Goal: Information Seeking & Learning: Learn about a topic

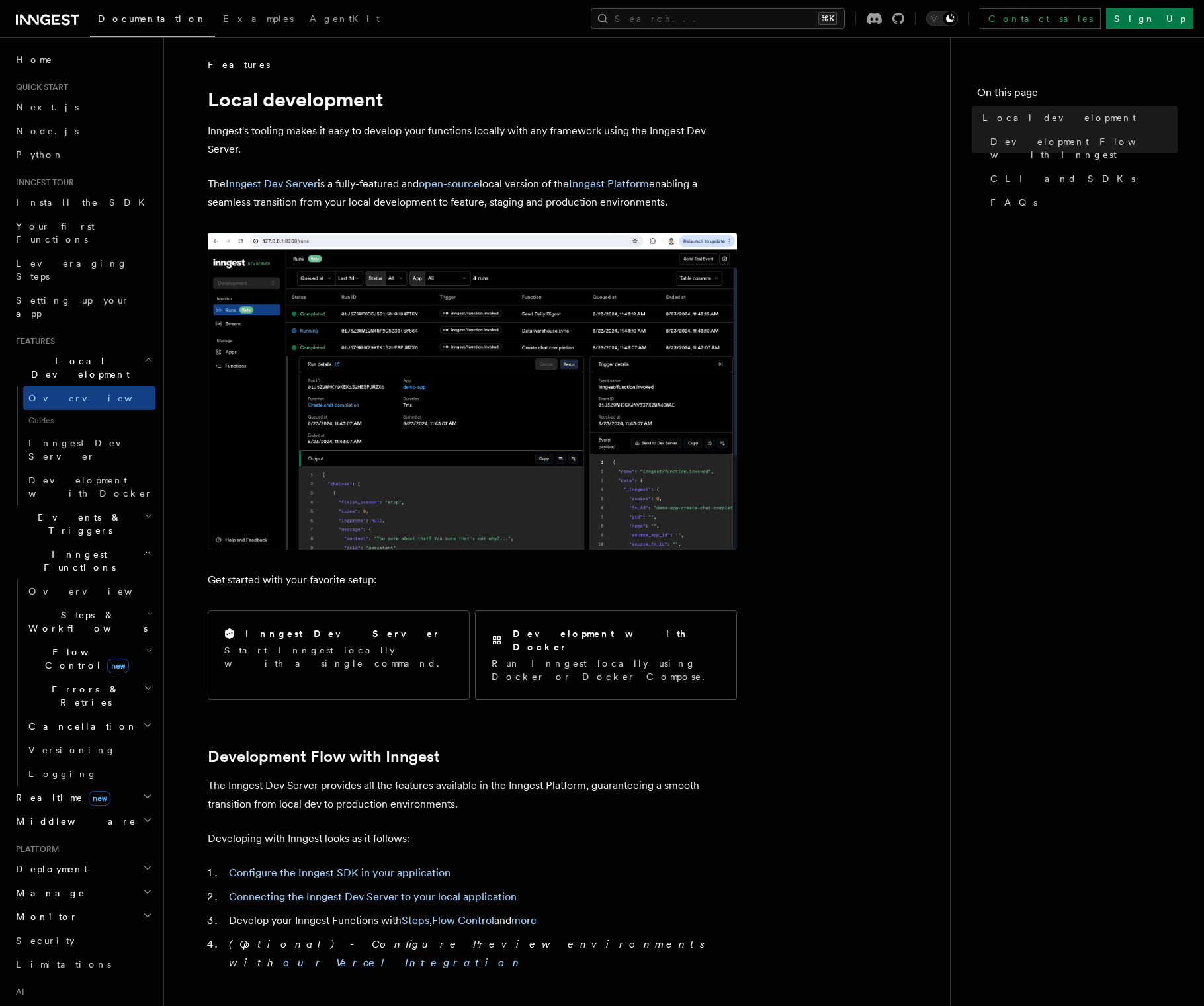
click at [54, 22] on icon at bounding box center [56, 20] width 8 height 11
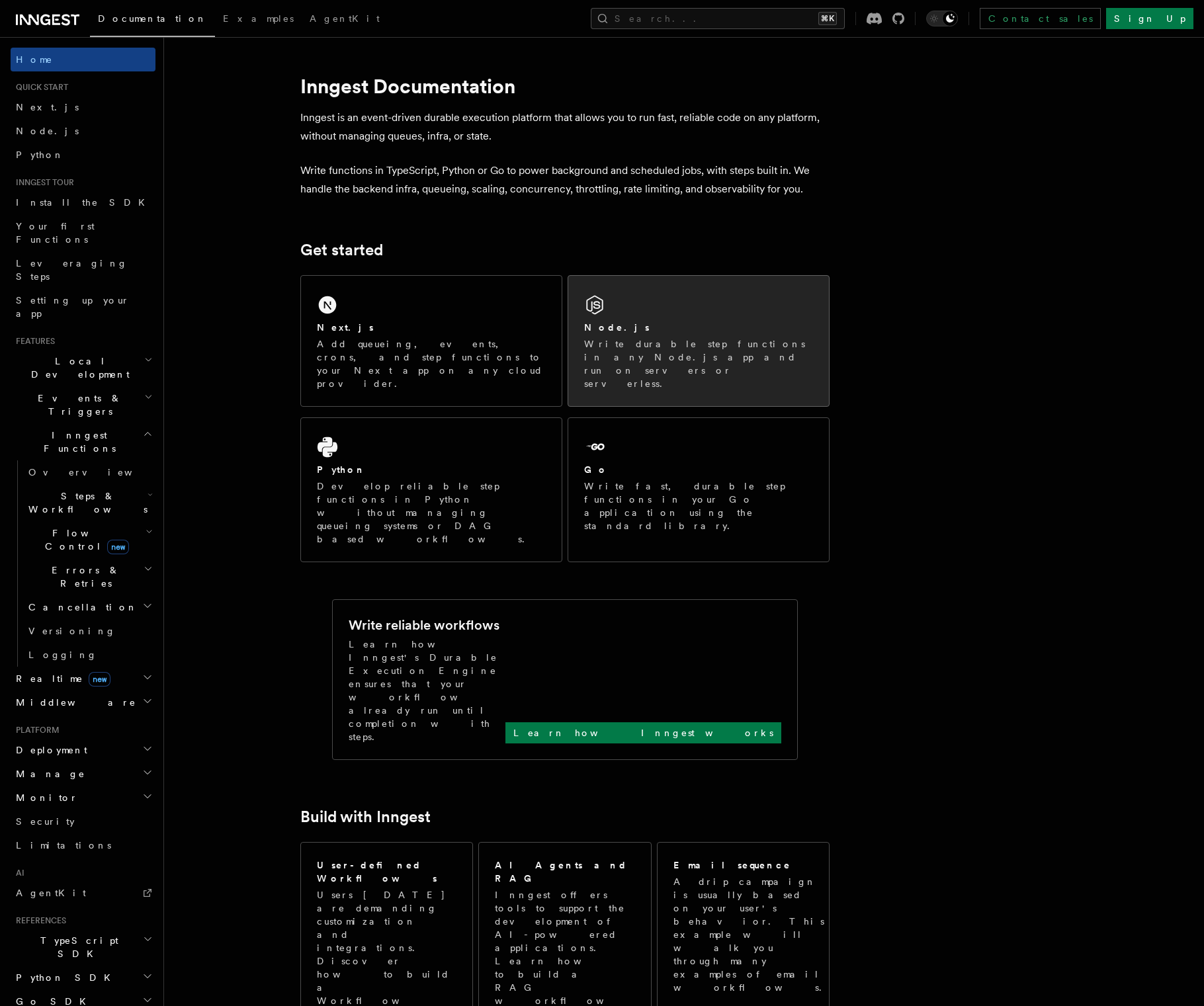
click at [648, 318] on div "Node.js Write durable step functions in any Node.js app and run on servers or s…" at bounding box center [698, 341] width 260 height 130
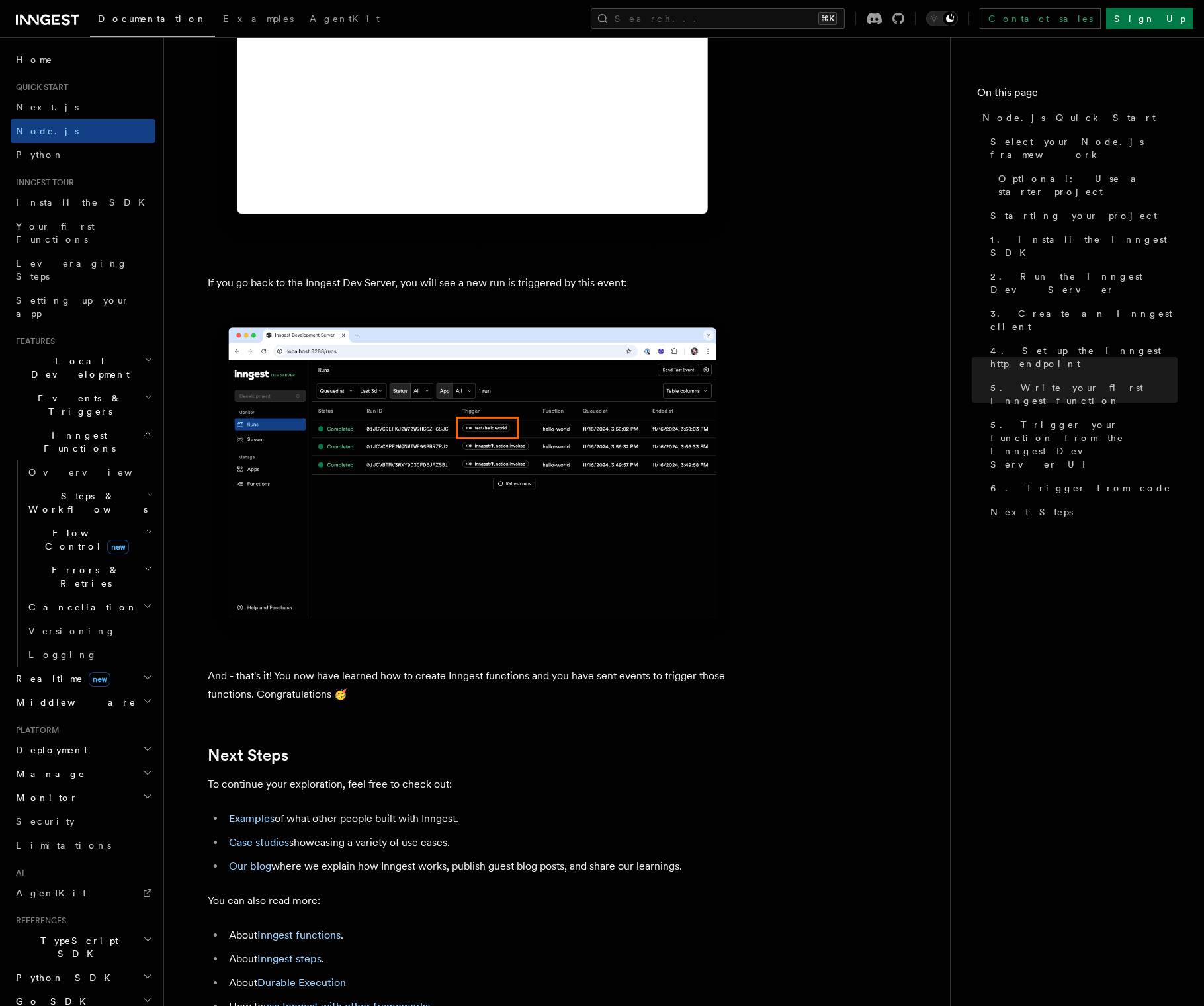
scroll to position [7857, 0]
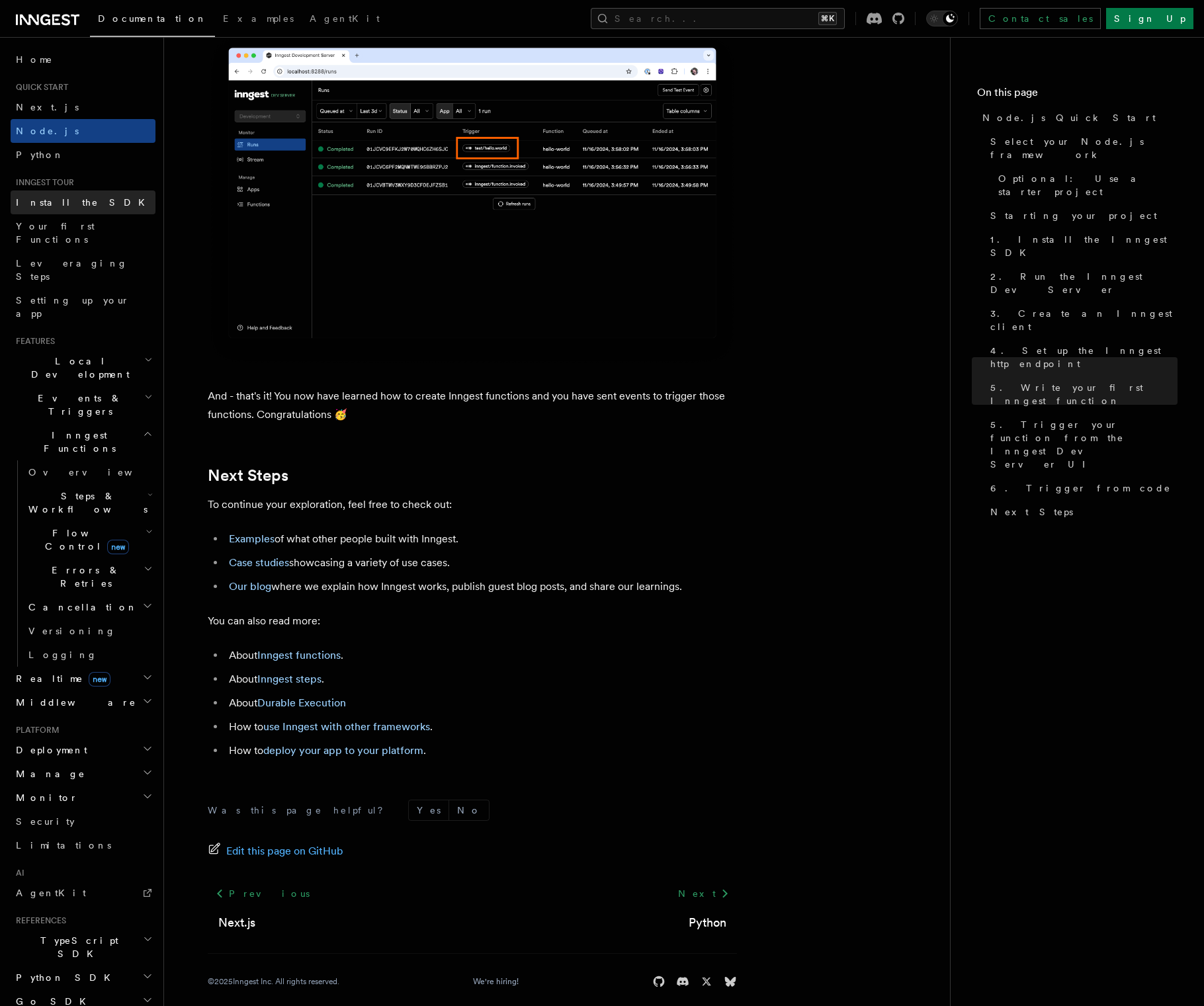
click at [54, 204] on span "Install the SDK" at bounding box center [84, 202] width 137 height 11
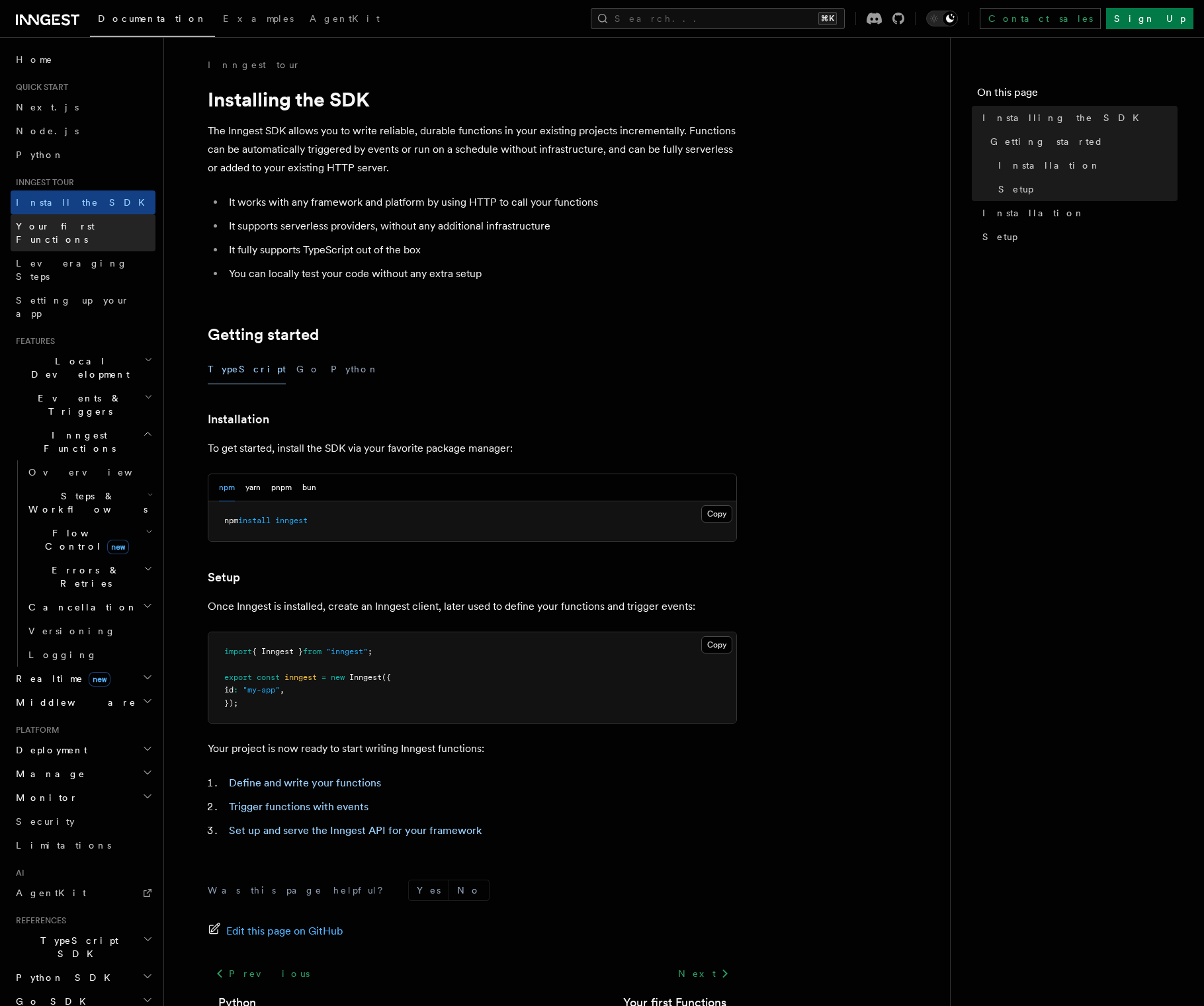
click at [85, 221] on span "Your first Functions" at bounding box center [55, 232] width 79 height 24
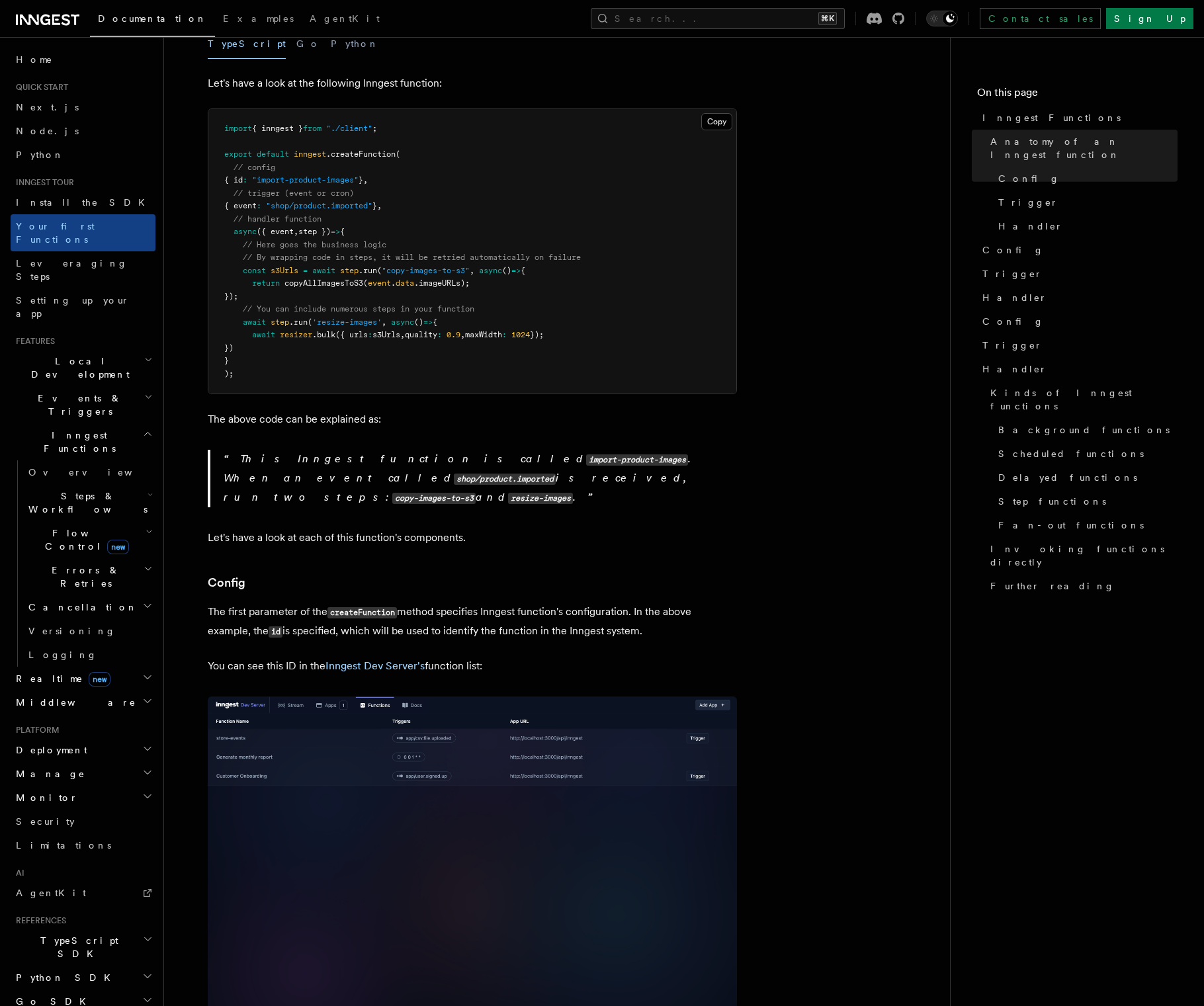
scroll to position [82, 0]
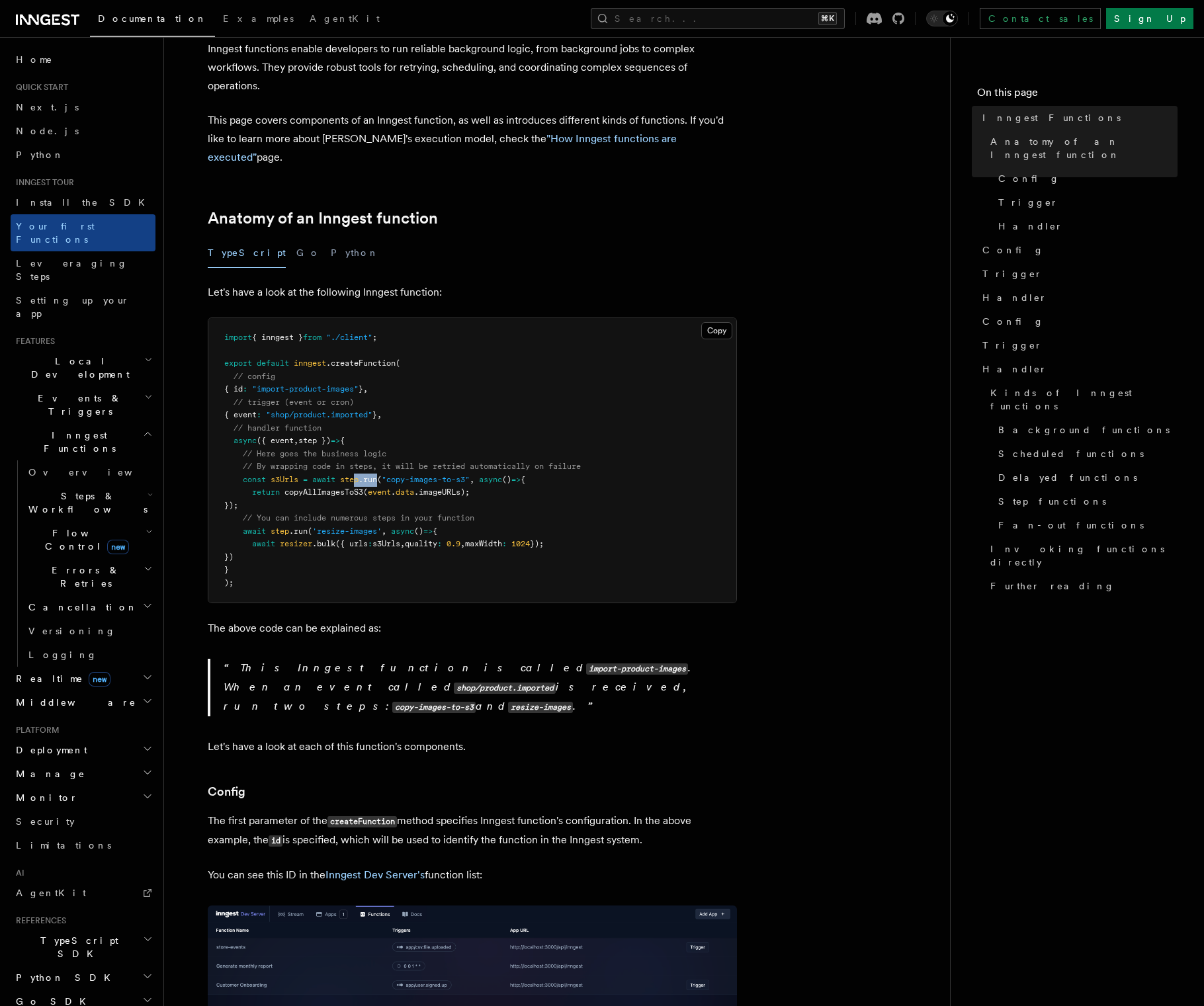
drag, startPoint x: 359, startPoint y: 462, endPoint x: 523, endPoint y: 466, distance: 164.0
click at [493, 469] on pre "import { inngest } from "./client" ; export default inngest .createFunction ( /…" at bounding box center [472, 460] width 527 height 284
click at [326, 482] on pre "import { inngest } from "./client" ; export default inngest .createFunction ( /…" at bounding box center [472, 460] width 527 height 284
click at [321, 488] on span "copyAllImagesToS3" at bounding box center [323, 492] width 79 height 9
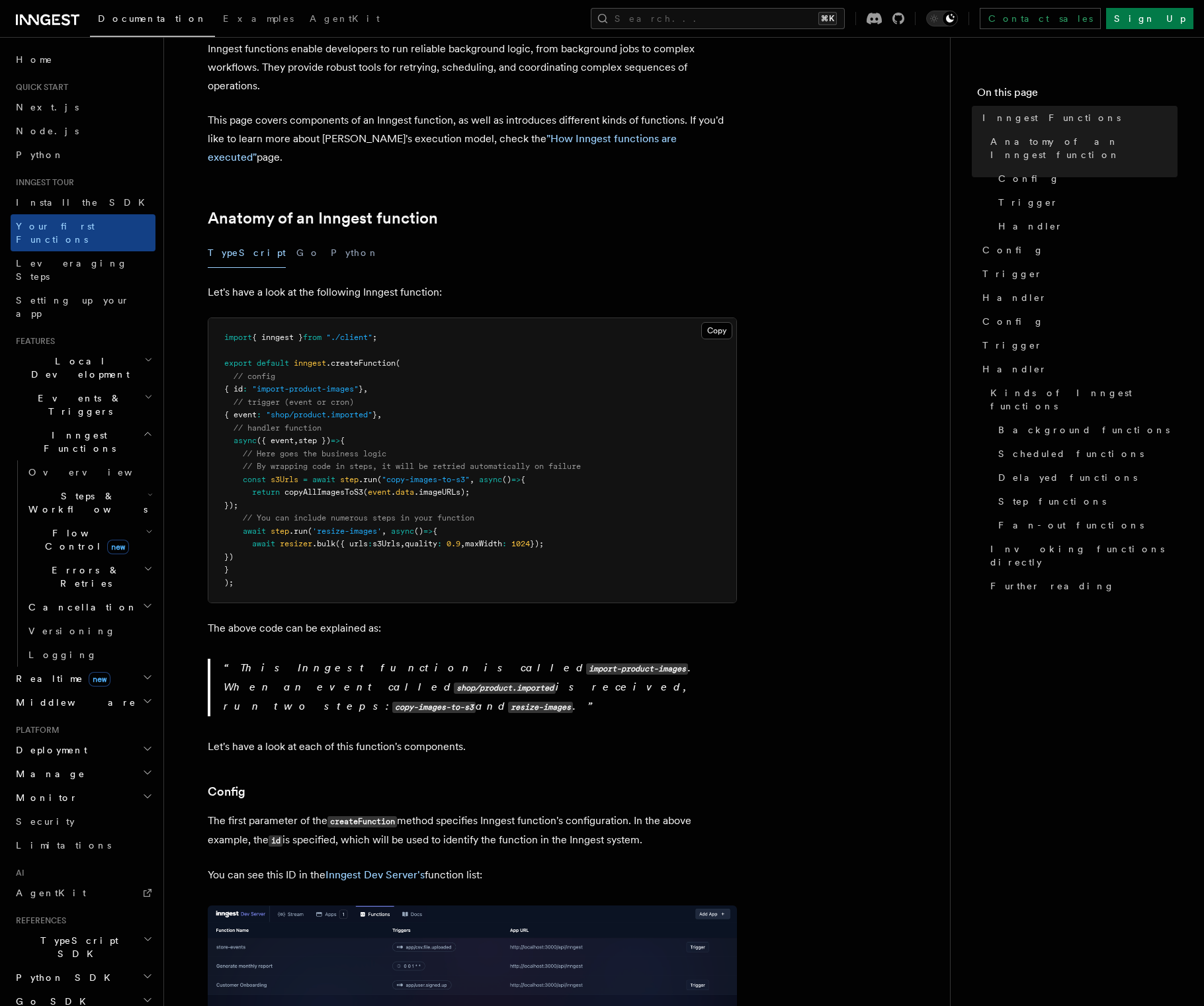
click at [629, 452] on pre "import { inngest } from "./client" ; export default inngest .createFunction ( /…" at bounding box center [472, 460] width 527 height 284
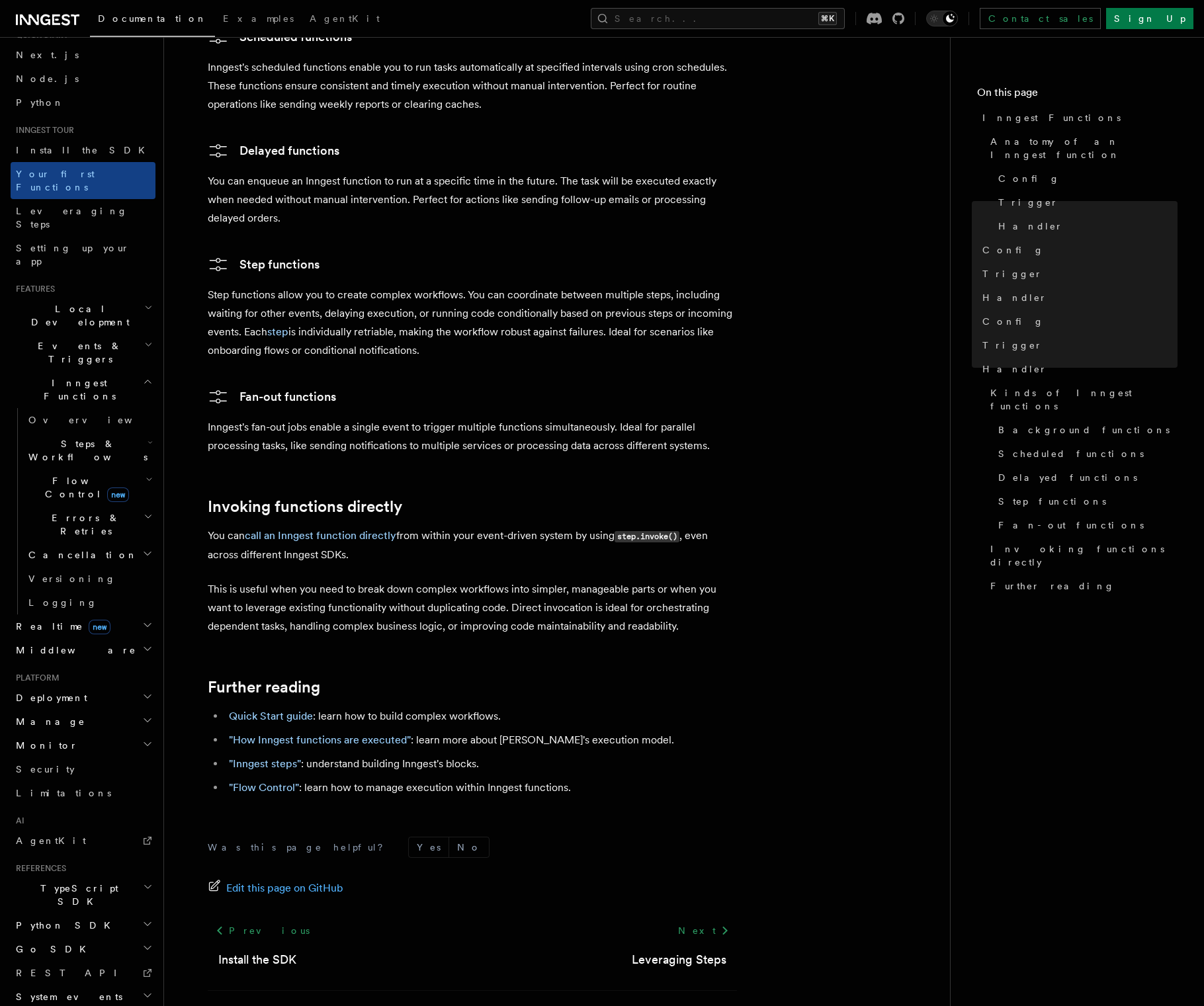
scroll to position [0, 0]
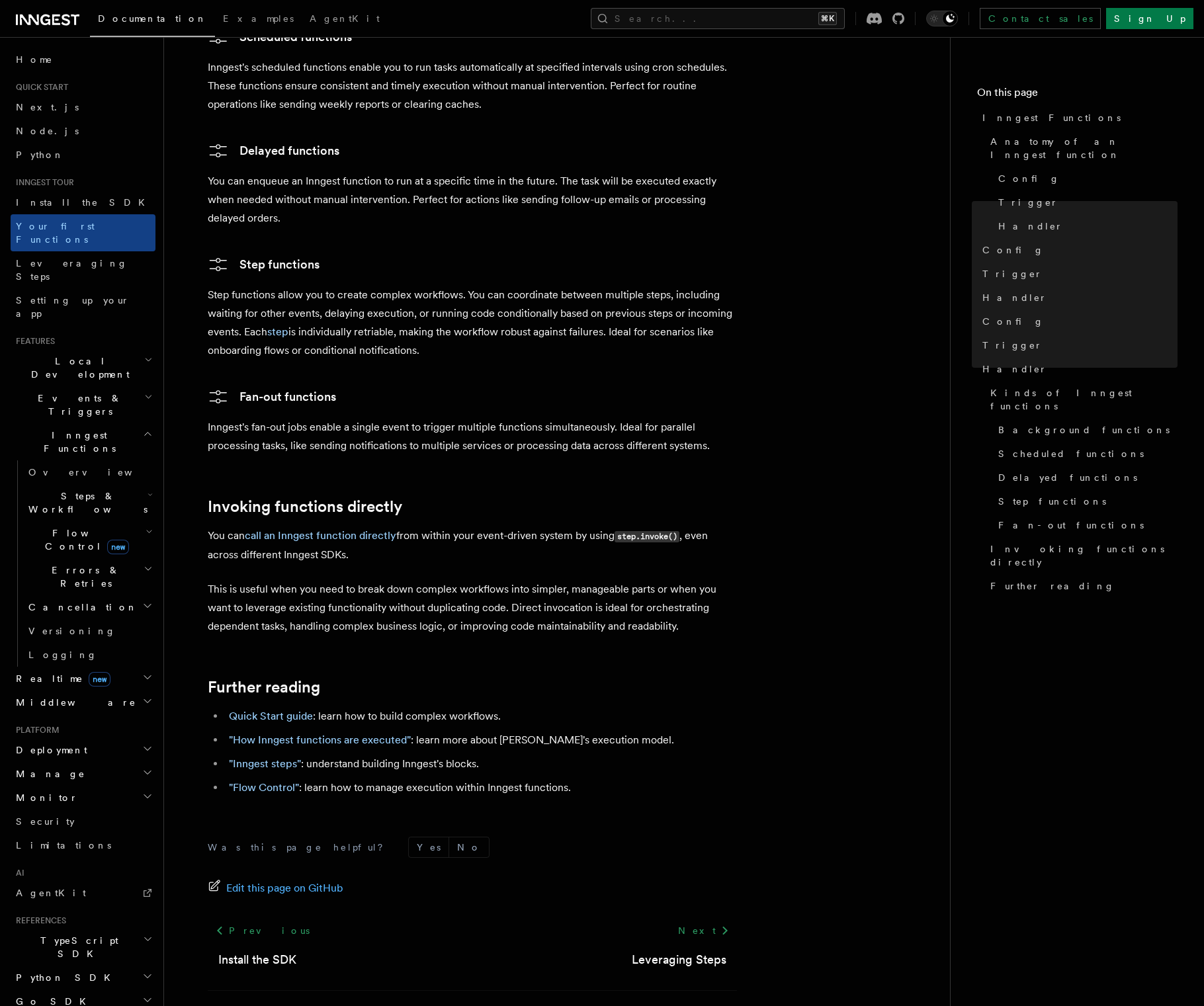
click at [148, 354] on icon "button" at bounding box center [148, 359] width 8 height 11
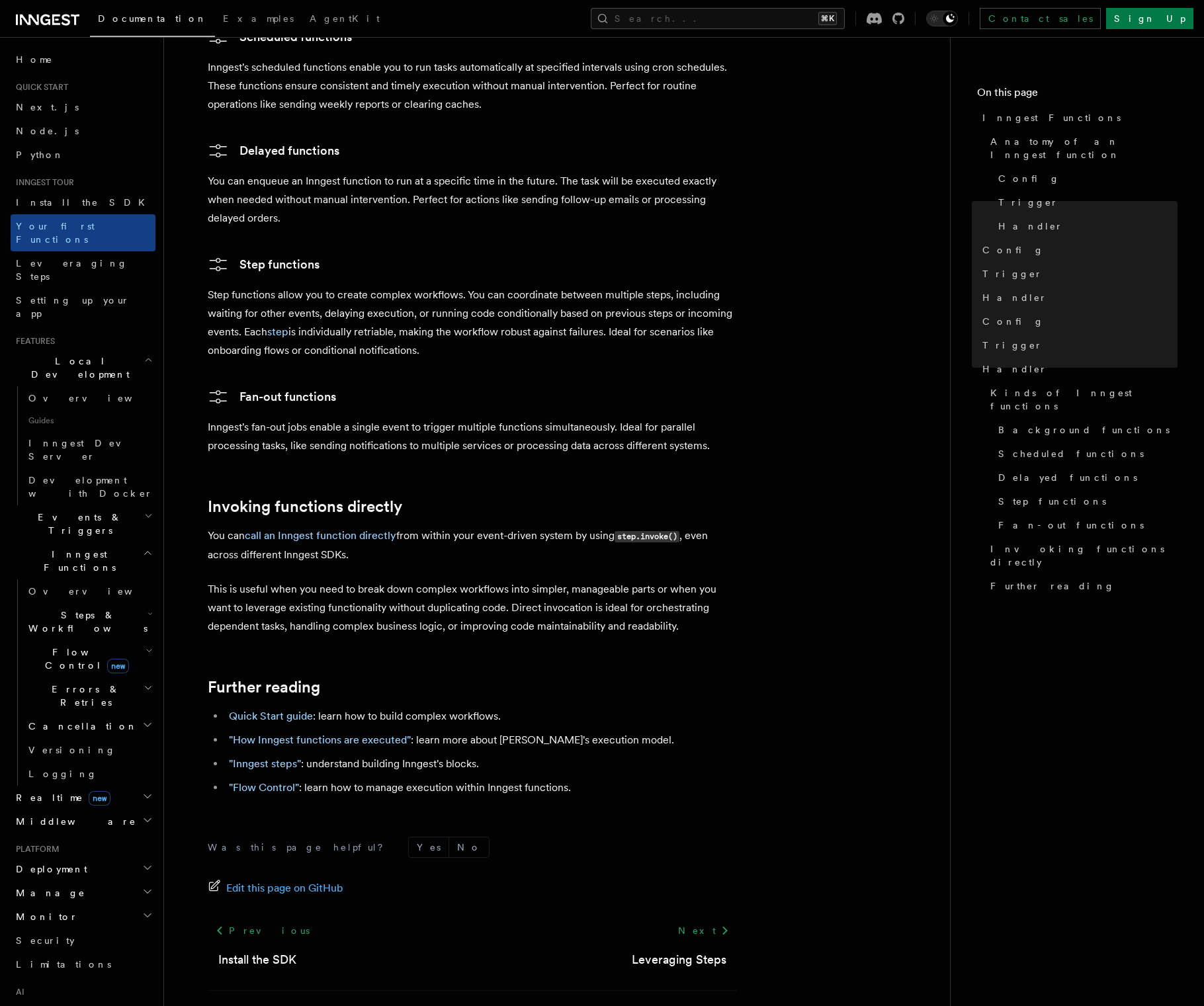
click at [148, 358] on icon "button" at bounding box center [148, 359] width 5 height 2
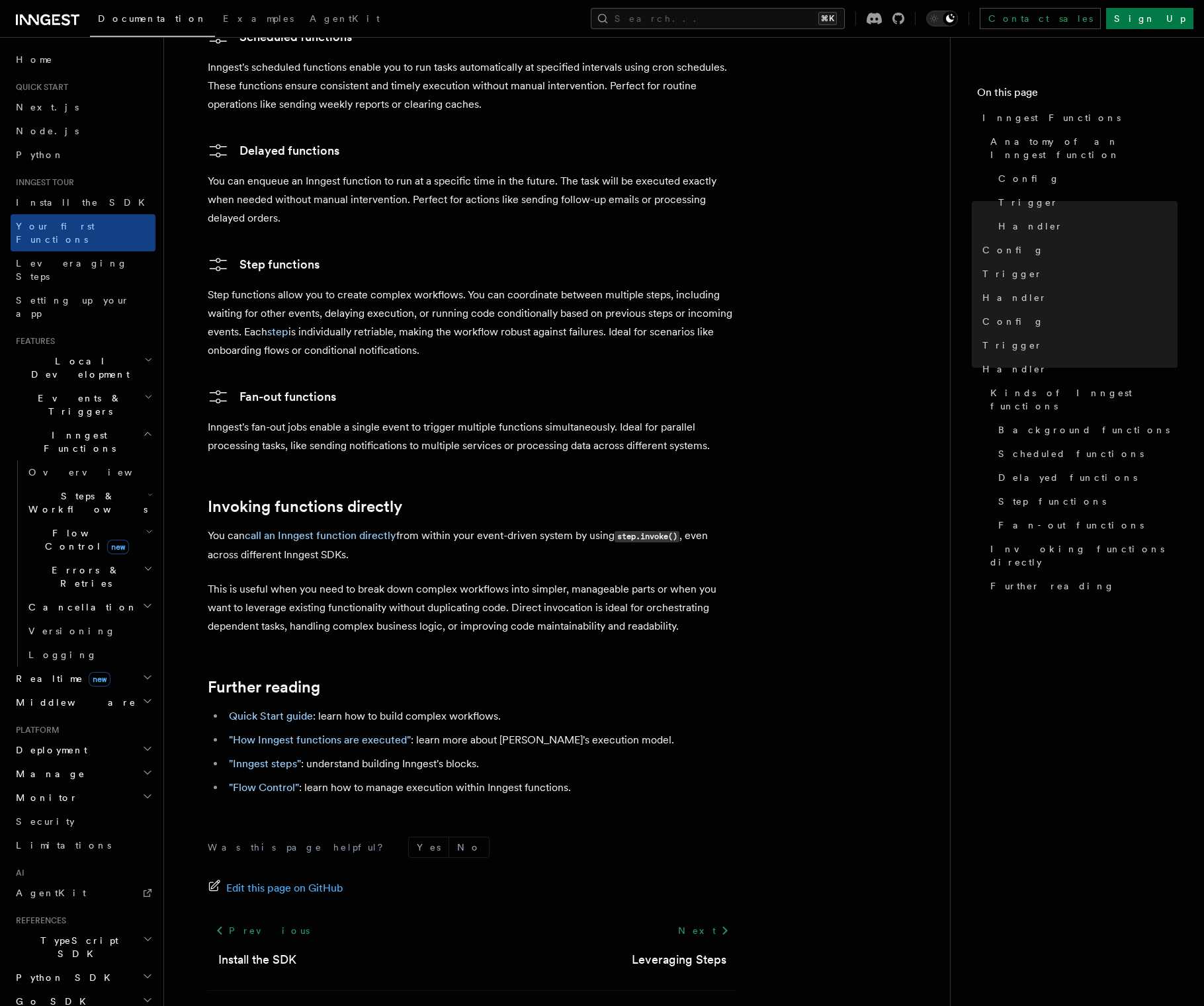
click at [147, 391] on icon "button" at bounding box center [148, 396] width 8 height 11
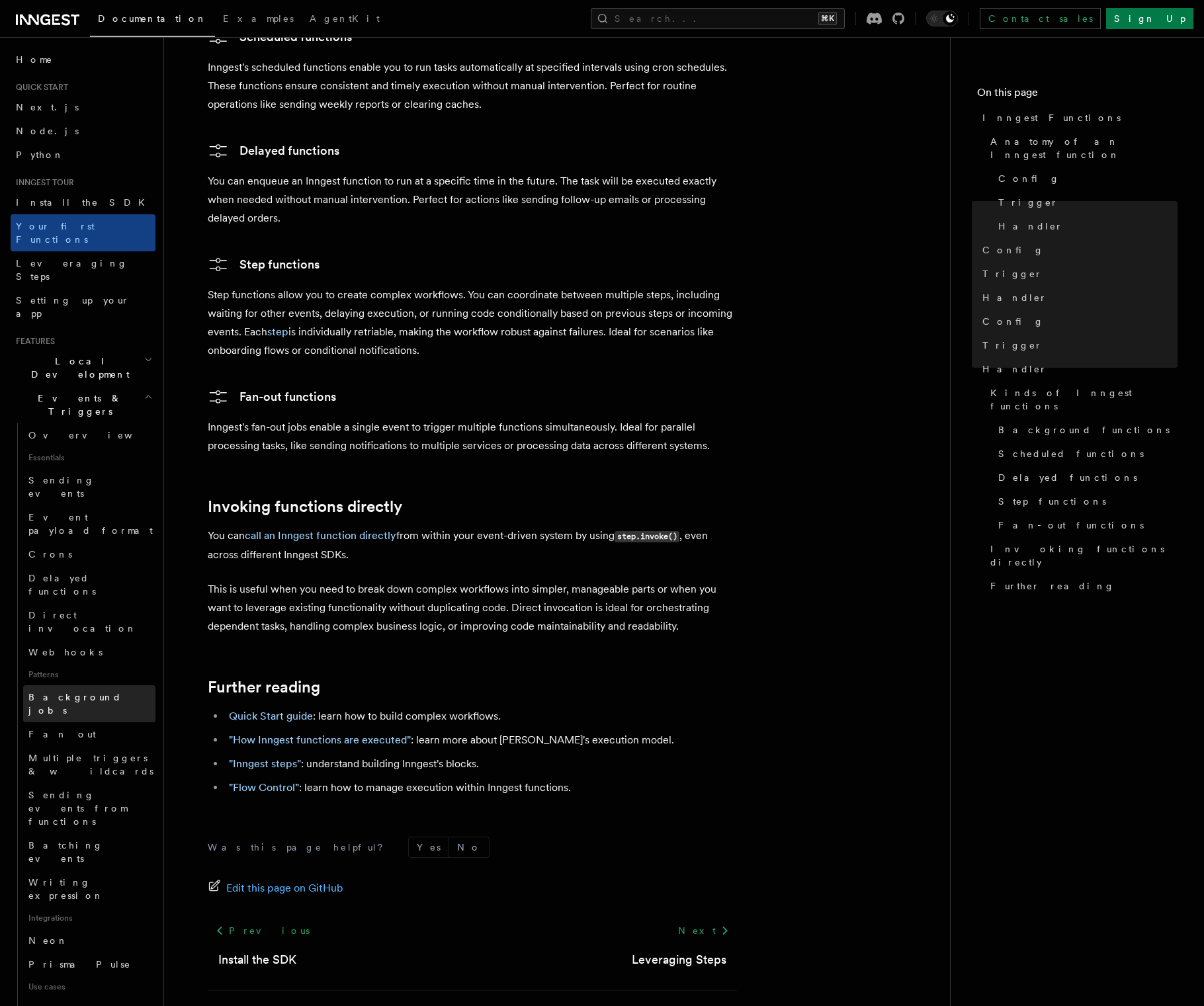
click at [67, 692] on span "Background jobs" at bounding box center [75, 703] width 93 height 24
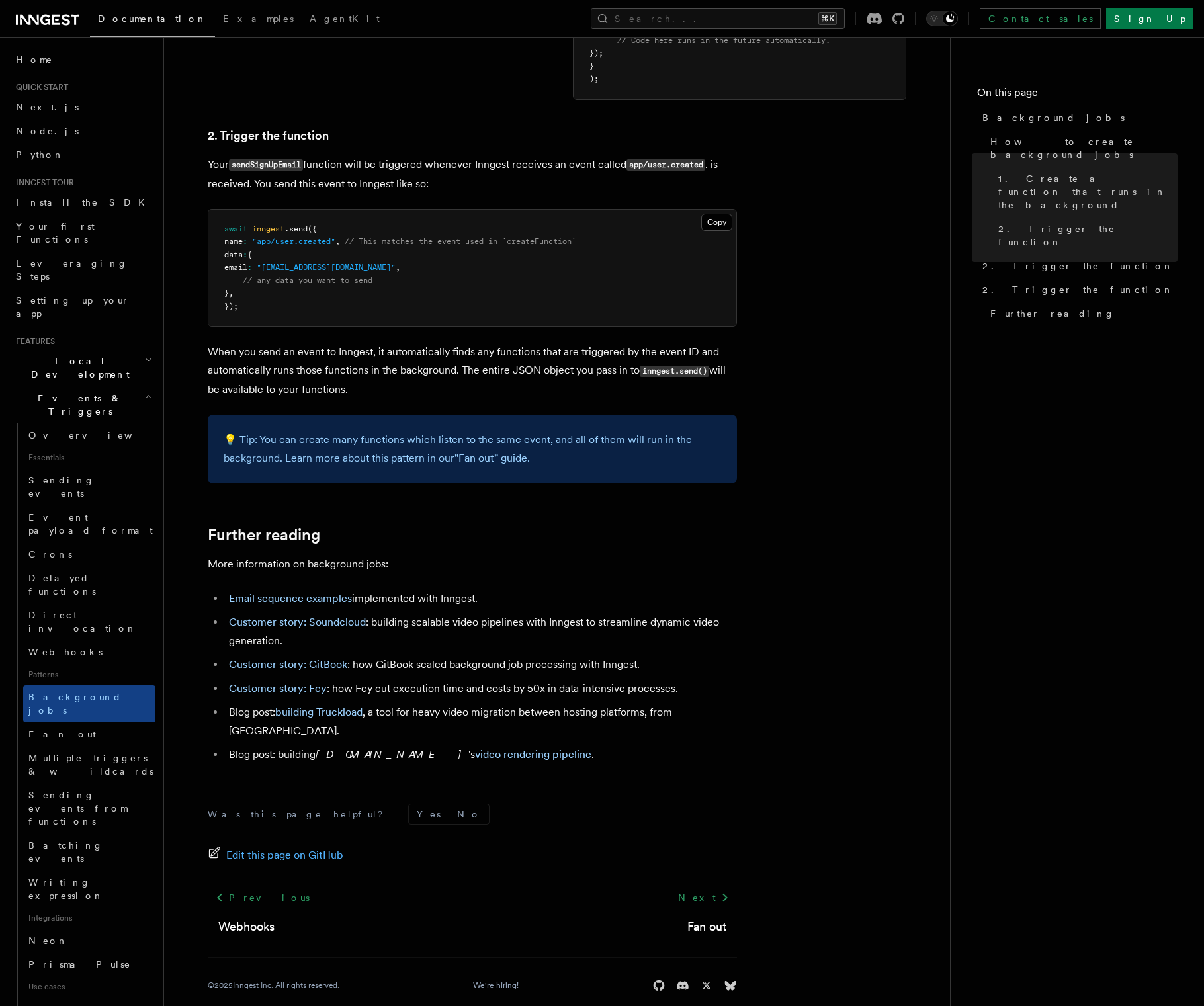
scroll to position [255, 0]
